Goal: Book appointment/travel/reservation

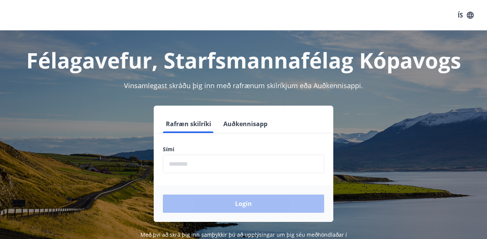
click at [214, 159] on input "phone" at bounding box center [243, 164] width 161 height 19
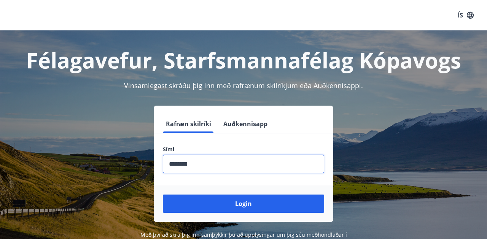
type input "********"
click at [163, 195] on button "Login" at bounding box center [243, 204] width 161 height 18
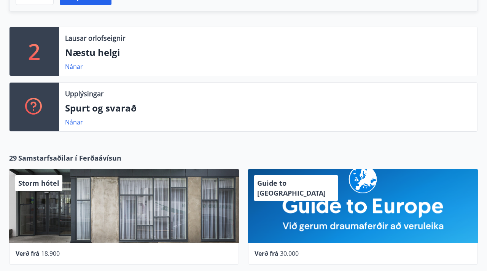
scroll to position [234, 0]
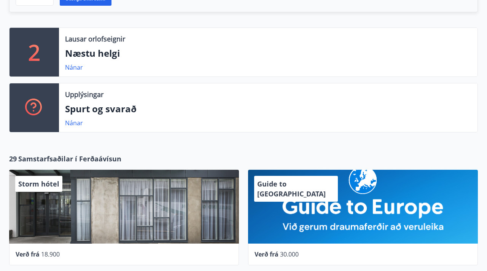
click at [40, 47] on p "2" at bounding box center [34, 52] width 12 height 29
click at [73, 67] on link "Nánar" at bounding box center [74, 67] width 18 height 8
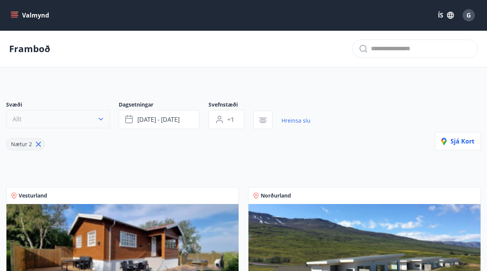
click at [87, 117] on button "Allt" at bounding box center [57, 119] width 103 height 18
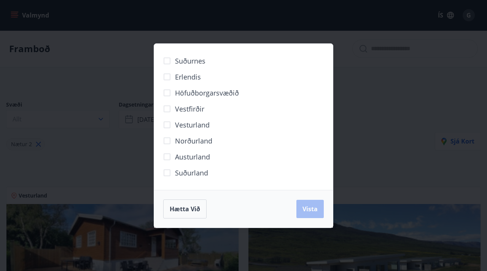
click at [122, 173] on div "Suðurnes Erlendis Höfuðborgarsvæðið Vestfirðir Vesturland Norðurland Austurland…" at bounding box center [243, 135] width 487 height 271
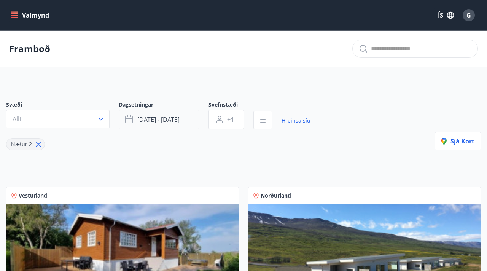
click at [181, 118] on button "sep 05 - sep 08" at bounding box center [159, 119] width 81 height 19
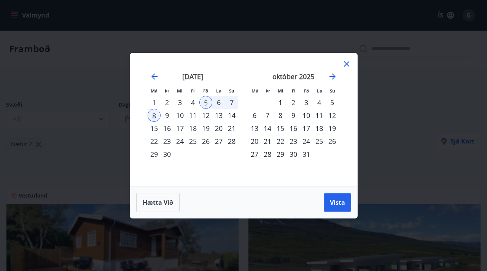
click at [227, 127] on div "21" at bounding box center [231, 128] width 13 height 13
click at [205, 103] on div "5" at bounding box center [205, 102] width 13 height 13
click at [149, 101] on div "1" at bounding box center [154, 102] width 13 height 13
click at [335, 75] on icon "Move forward to switch to the next month." at bounding box center [332, 76] width 9 height 9
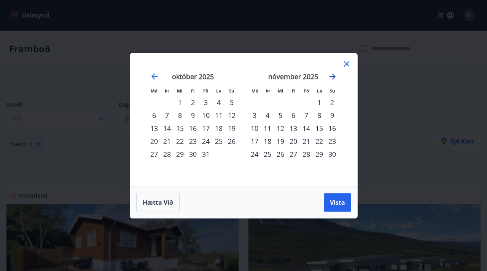
click at [335, 75] on icon "Move forward to switch to the next month." at bounding box center [332, 76] width 9 height 9
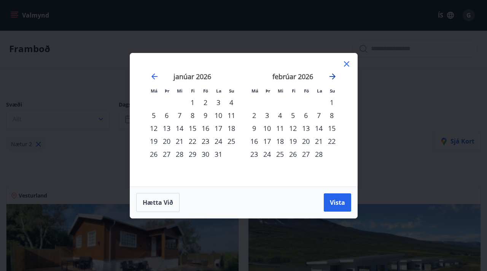
click at [335, 75] on icon "Move forward to switch to the next month." at bounding box center [332, 76] width 9 height 9
click at [333, 75] on icon "Move forward to switch to the next month." at bounding box center [332, 76] width 9 height 9
click at [321, 152] on div "28" at bounding box center [318, 154] width 13 height 13
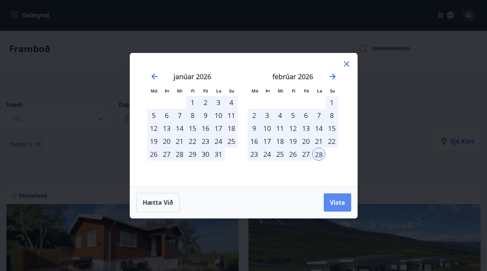
click at [336, 197] on button "Vista" at bounding box center [337, 202] width 27 height 18
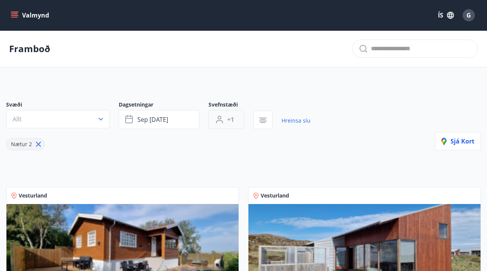
click at [234, 119] on button "+1" at bounding box center [226, 119] width 36 height 19
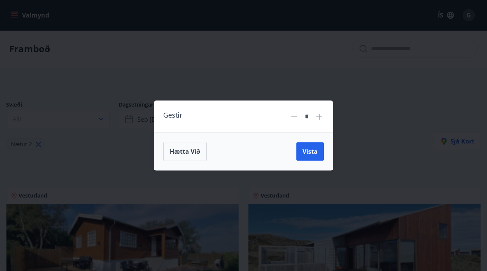
click at [323, 117] on icon at bounding box center [318, 116] width 9 height 9
type input "*"
click at [314, 150] on span "Vista" at bounding box center [309, 151] width 15 height 8
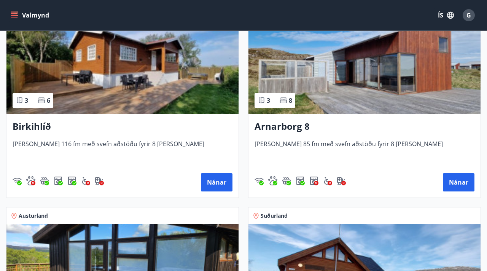
scroll to position [186, 0]
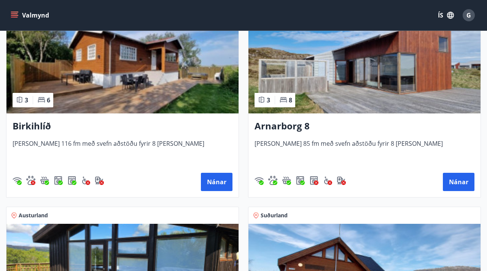
click at [302, 144] on span "Húsið er 85 fm með svefn aðstöðu fyrir 8 manns" at bounding box center [364, 151] width 220 height 25
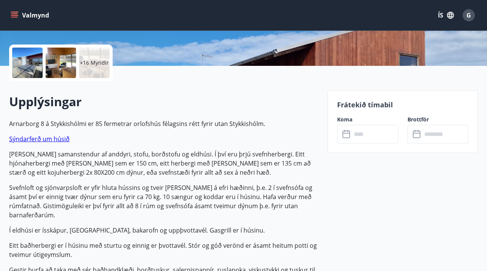
scroll to position [163, 0]
click at [352, 134] on input "text" at bounding box center [374, 133] width 46 height 19
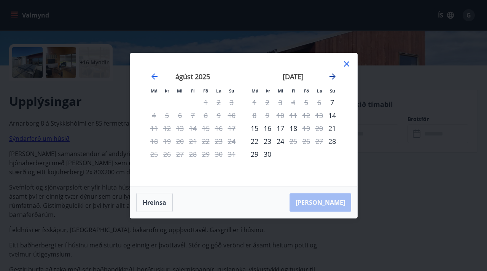
click at [333, 76] on icon "Move forward to switch to the next month." at bounding box center [332, 76] width 6 height 6
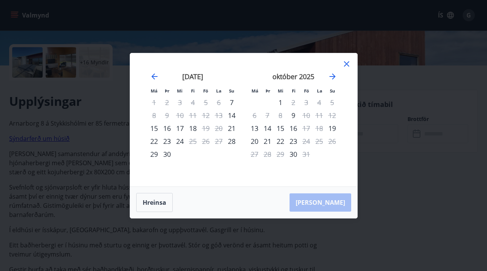
click at [349, 60] on icon at bounding box center [346, 63] width 9 height 9
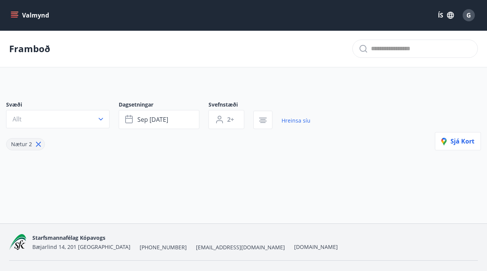
type input "*"
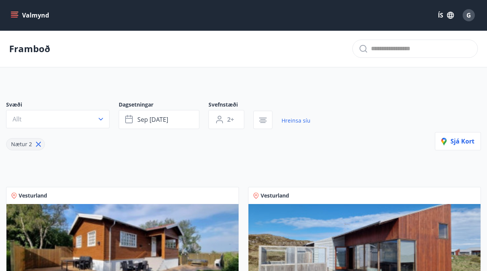
click at [13, 19] on button "Valmynd" at bounding box center [30, 15] width 43 height 14
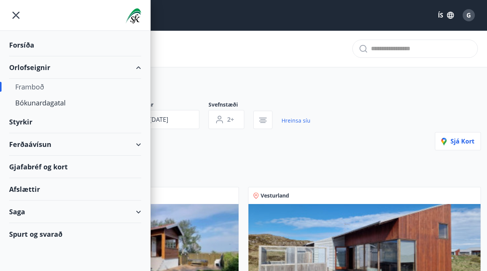
click at [56, 56] on div "Styrkir" at bounding box center [75, 45] width 132 height 22
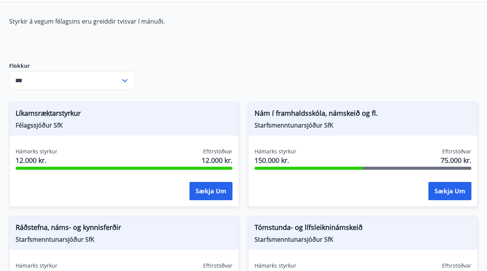
scroll to position [183, 0]
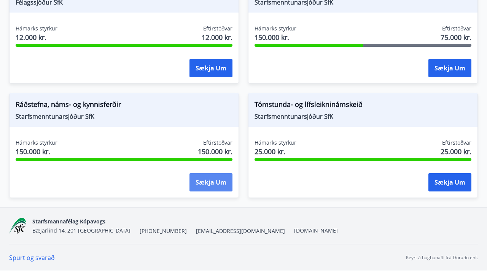
click at [209, 184] on button "Sækja um" at bounding box center [210, 182] width 43 height 18
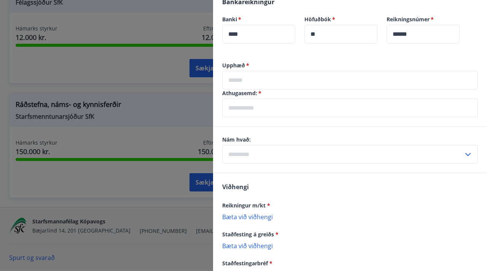
scroll to position [504, 0]
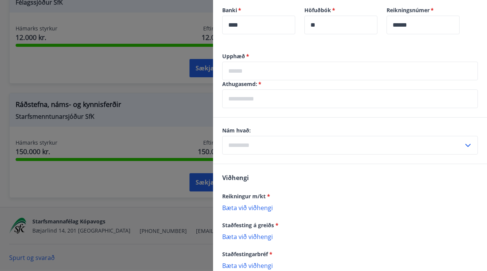
click at [266, 136] on input "text" at bounding box center [342, 145] width 241 height 19
click at [255, 168] on li "Erlendis" at bounding box center [349, 175] width 255 height 14
type input "********"
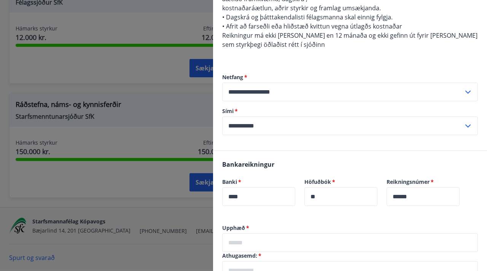
scroll to position [0, 0]
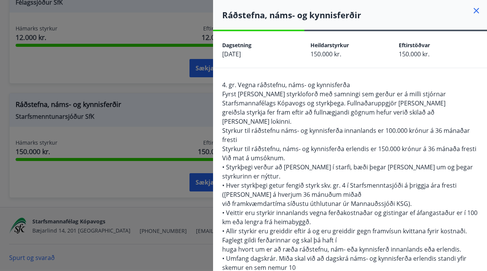
click at [476, 11] on icon at bounding box center [475, 10] width 5 height 5
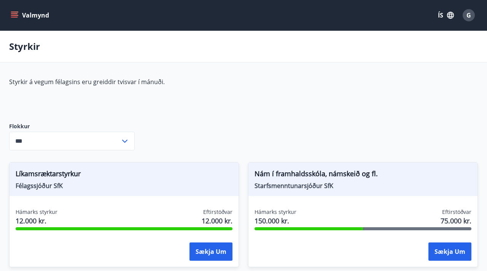
click at [58, 82] on p "Styrkir á vegum félagsins eru greiddir tvisvar í mánuði." at bounding box center [188, 82] width 359 height 8
click at [159, 82] on p "Styrkir á vegum félagsins eru greiddir tvisvar í mánuði." at bounding box center [188, 82] width 359 height 8
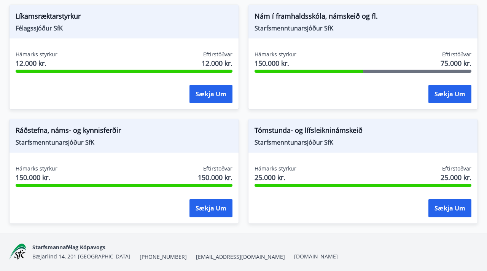
scroll to position [158, 0]
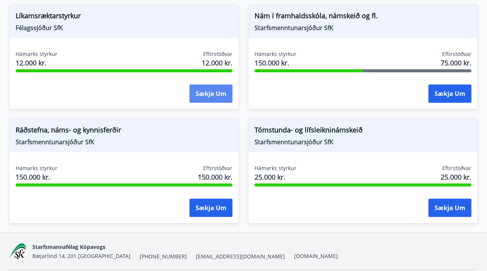
click at [212, 99] on button "Sækja um" at bounding box center [210, 93] width 43 height 18
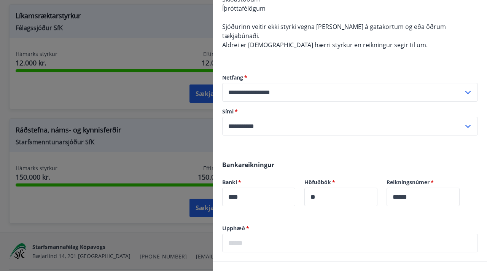
scroll to position [0, 0]
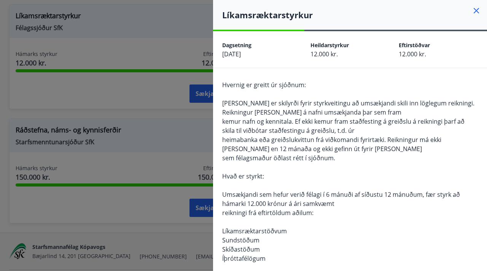
click at [473, 13] on icon at bounding box center [475, 10] width 5 height 5
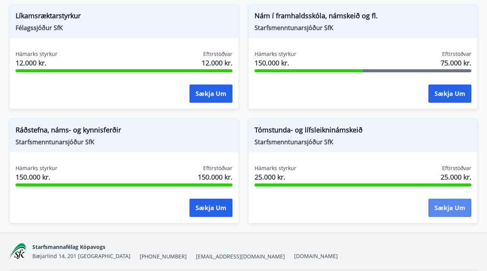
click at [435, 211] on button "Sækja um" at bounding box center [449, 207] width 43 height 18
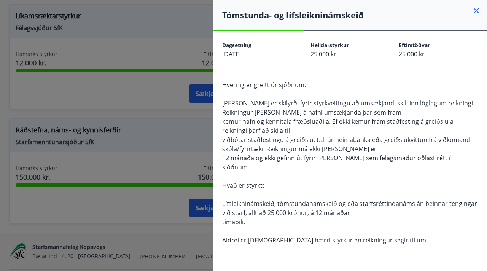
click at [473, 10] on icon at bounding box center [475, 10] width 9 height 9
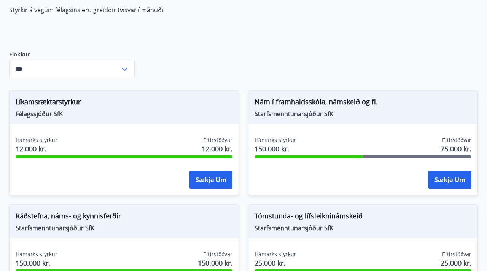
scroll to position [72, 0]
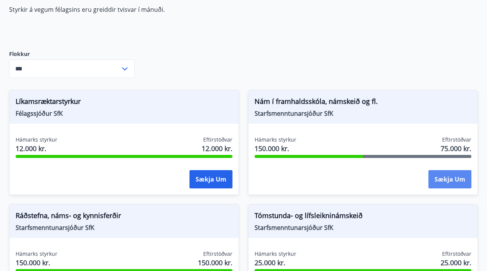
click at [444, 180] on button "Sækja um" at bounding box center [449, 179] width 43 height 18
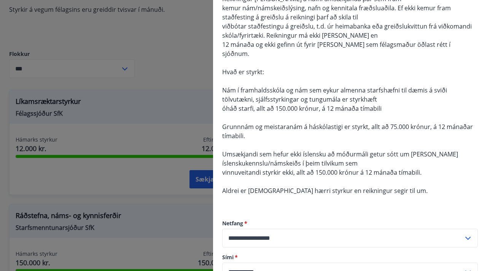
scroll to position [0, 0]
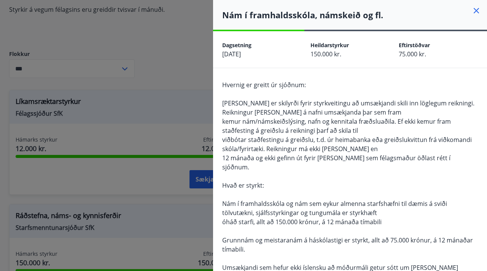
click at [472, 10] on icon at bounding box center [475, 10] width 9 height 9
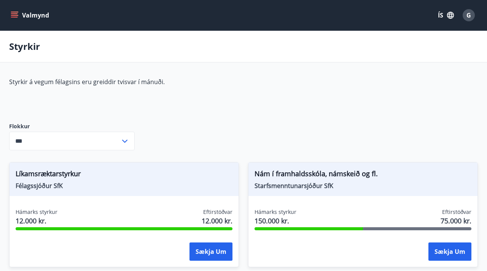
click at [18, 13] on button "Valmynd" at bounding box center [30, 15] width 43 height 14
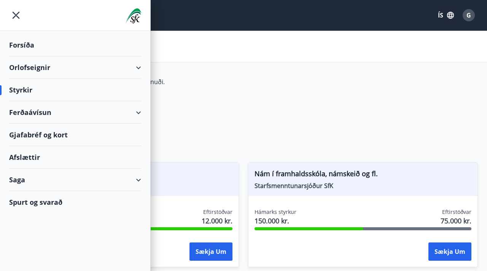
click at [343, 127] on div "Styrkir á vegum félagsins eru greiddir tvisvar í mánuði. Flokkur *** ​ Líkamsræ…" at bounding box center [243, 234] width 468 height 313
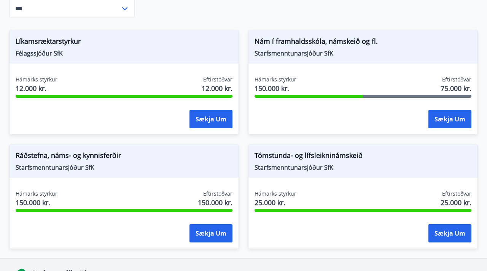
scroll to position [183, 0]
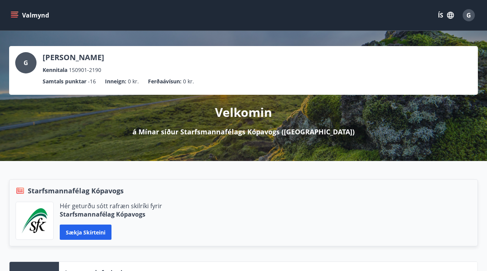
click at [176, 204] on div "Hér geturðu sótt rafræn skilríki fyrir Starfsmannafélag Kópavogs Sækja skírteini" at bounding box center [243, 221] width 455 height 38
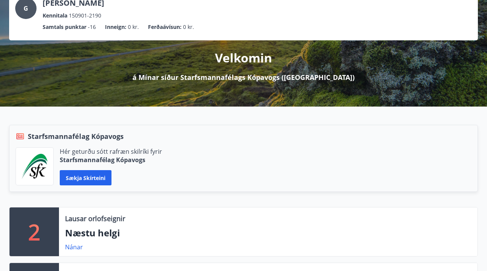
scroll to position [55, 0]
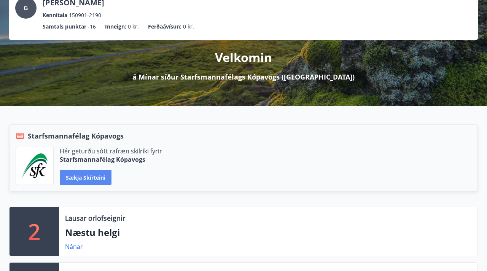
click at [94, 183] on button "Sækja skírteini" at bounding box center [86, 177] width 52 height 15
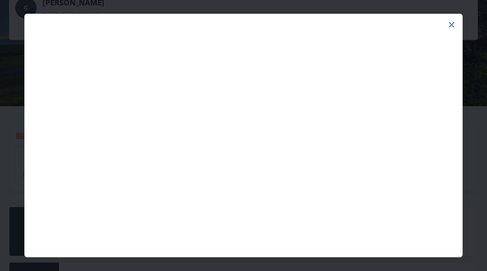
click at [446, 22] on div at bounding box center [243, 18] width 437 height 9
click at [452, 26] on icon at bounding box center [451, 24] width 5 height 5
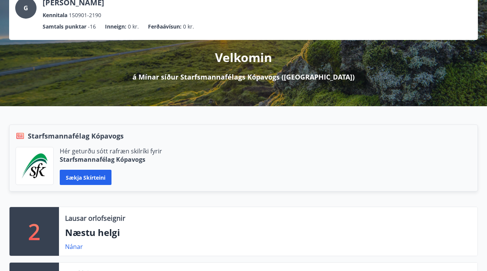
click at [452, 26] on ul "Samtals punktar -16 Inneign : 0 kr. Ferðaávísun : 0 kr." at bounding box center [243, 26] width 456 height 14
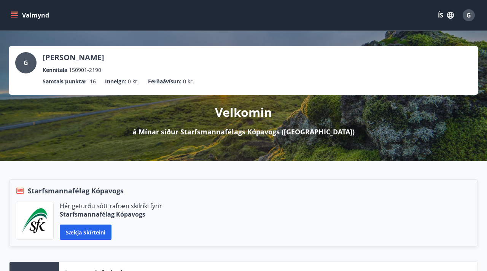
click at [16, 17] on icon "menu" at bounding box center [14, 17] width 7 height 1
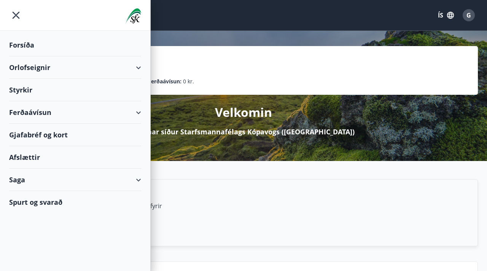
click at [71, 69] on div "Orlofseignir" at bounding box center [75, 67] width 132 height 22
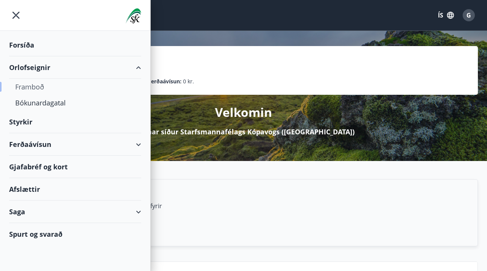
click at [37, 83] on div "Framboð" at bounding box center [75, 87] width 120 height 16
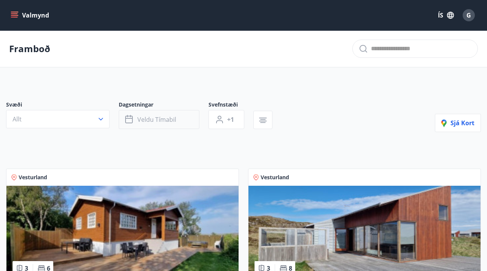
click at [159, 121] on span "Veldu tímabil" at bounding box center [156, 119] width 39 height 8
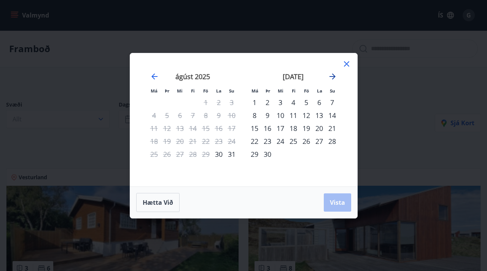
click at [332, 75] on icon "Move forward to switch to the next month." at bounding box center [332, 76] width 9 height 9
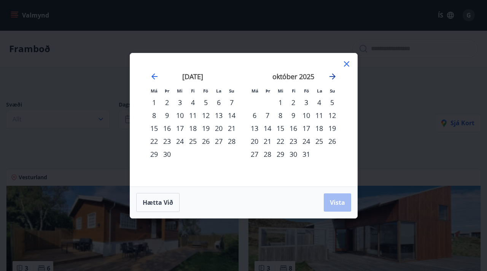
click at [332, 75] on icon "Move forward to switch to the next month." at bounding box center [332, 76] width 9 height 9
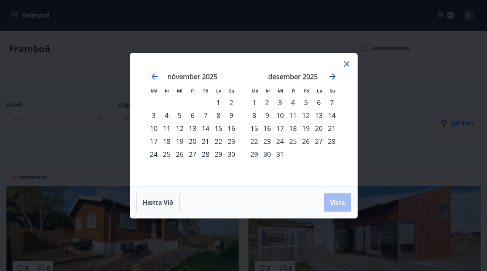
click at [332, 75] on icon "Move forward to switch to the next month." at bounding box center [332, 76] width 9 height 9
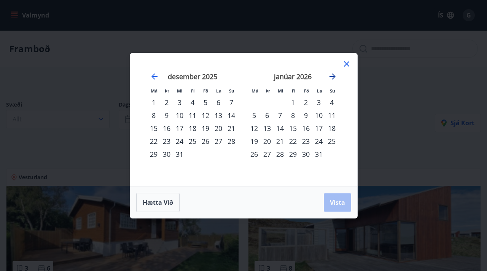
click at [332, 75] on icon "Move forward to switch to the next month." at bounding box center [332, 76] width 9 height 9
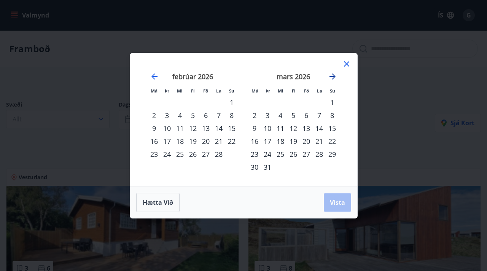
click at [332, 75] on icon "Move forward to switch to the next month." at bounding box center [332, 76] width 9 height 9
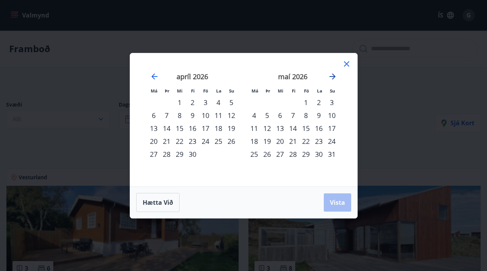
click at [332, 75] on icon "Move forward to switch to the next month." at bounding box center [332, 76] width 9 height 9
click at [305, 102] on div "1" at bounding box center [305, 102] width 13 height 13
click at [333, 154] on div "31" at bounding box center [331, 154] width 13 height 13
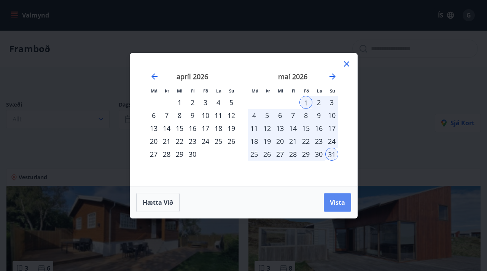
click at [335, 208] on button "Vista" at bounding box center [337, 202] width 27 height 18
